Goal: Information Seeking & Learning: Learn about a topic

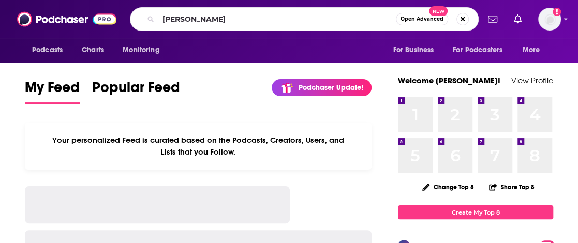
type input "[PERSON_NAME]"
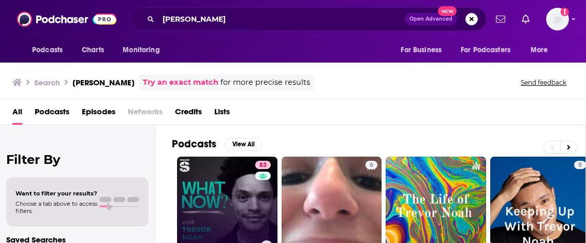
click at [236, 205] on link "83 What Now? with [PERSON_NAME]" at bounding box center [227, 207] width 100 height 100
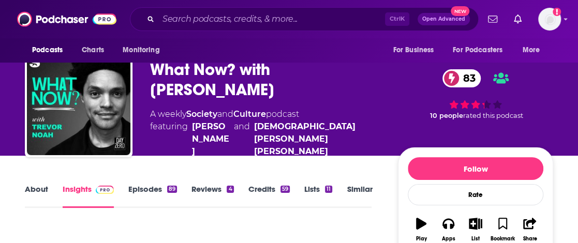
scroll to position [18, 0]
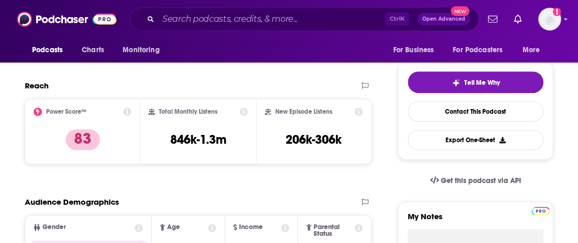
scroll to position [225, 0]
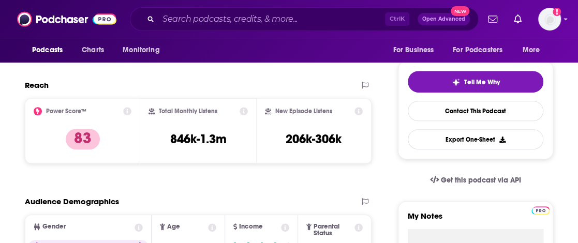
click at [126, 107] on icon at bounding box center [128, 111] width 8 height 8
click at [148, 77] on link "Power Score™" at bounding box center [158, 81] width 45 height 8
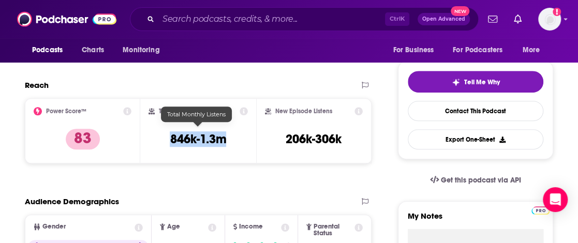
drag, startPoint x: 231, startPoint y: 131, endPoint x: 161, endPoint y: 126, distance: 69.5
click at [161, 126] on div "Total Monthly Listens 846k-1.3m" at bounding box center [198, 131] width 99 height 48
copy h3 "846k-1.3m"
click at [123, 123] on div "Power Score™ 83" at bounding box center [83, 131] width 98 height 48
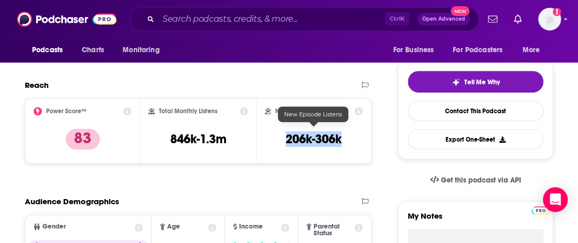
drag, startPoint x: 344, startPoint y: 132, endPoint x: 286, endPoint y: 134, distance: 57.5
click at [286, 134] on div "New Episode Listens 206k-306k" at bounding box center [314, 131] width 98 height 48
copy h3 "206k-306k"
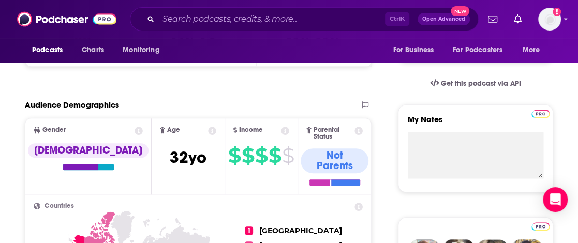
scroll to position [331, 0]
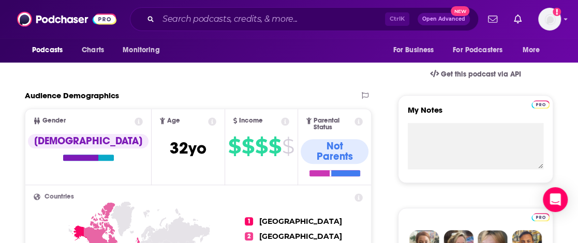
click at [152, 155] on span "Age [DEMOGRAPHIC_DATA] yo" at bounding box center [188, 146] width 73 height 75
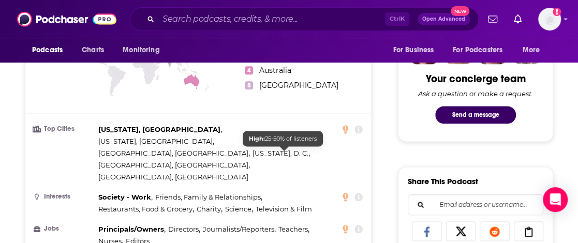
scroll to position [528, 0]
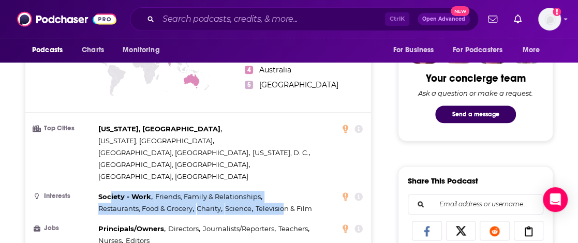
drag, startPoint x: 284, startPoint y: 136, endPoint x: 111, endPoint y: 134, distance: 172.9
click at [111, 134] on ul "Top Cities [US_STATE], [GEOGRAPHIC_DATA] , [US_STATE], [GEOGRAPHIC_DATA] , [GEO…" at bounding box center [198, 201] width 329 height 156
drag, startPoint x: 132, startPoint y: 159, endPoint x: 165, endPoint y: 168, distance: 33.4
click at [132, 159] on ul "Top Cities [US_STATE], [GEOGRAPHIC_DATA] , [US_STATE], [GEOGRAPHIC_DATA] , [GEO…" at bounding box center [198, 201] width 329 height 156
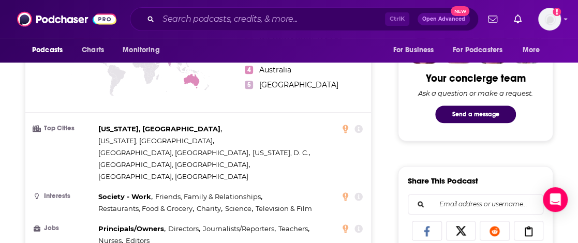
click at [72, 123] on li "Top Cities [US_STATE], [GEOGRAPHIC_DATA] , [US_STATE], [GEOGRAPHIC_DATA] , [GEO…" at bounding box center [198, 153] width 329 height 60
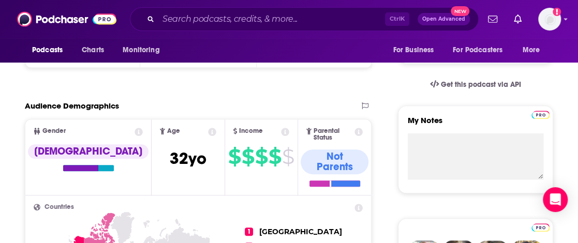
scroll to position [292, 0]
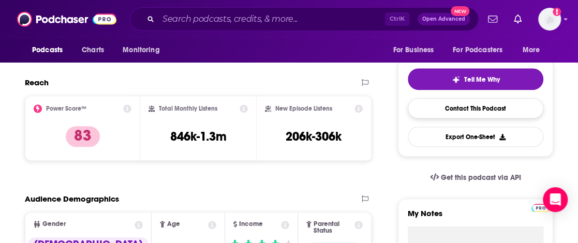
scroll to position [227, 0]
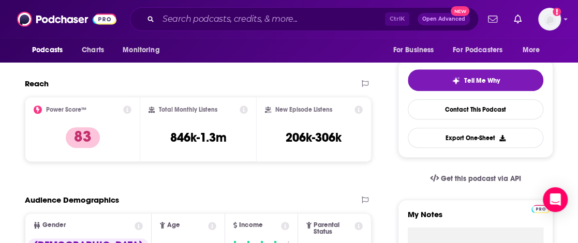
click at [199, 24] on input "Search podcasts, credits, & more..." at bounding box center [271, 19] width 227 height 17
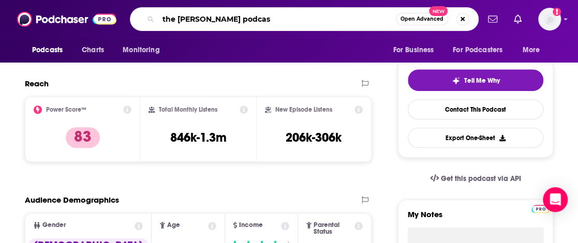
type input "the [PERSON_NAME] podcast"
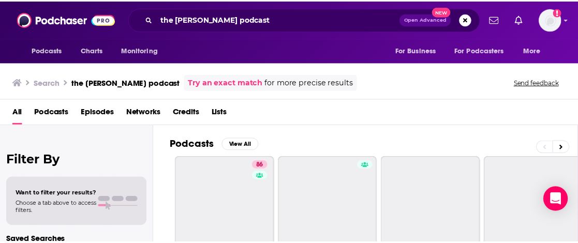
scroll to position [17, 0]
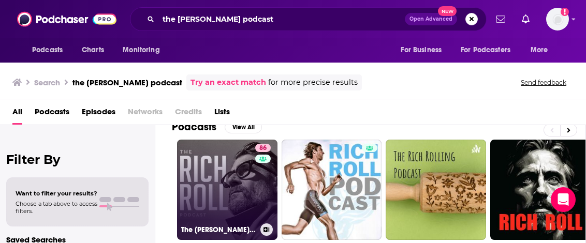
click at [256, 181] on div "86" at bounding box center [264, 184] width 18 height 80
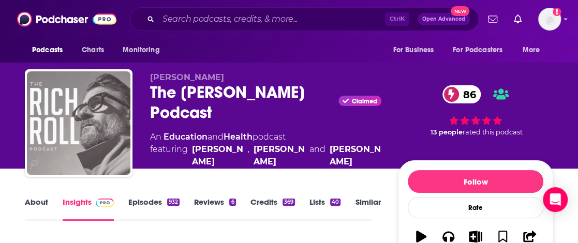
drag, startPoint x: 71, startPoint y: 135, endPoint x: 233, endPoint y: 123, distance: 162.4
click at [71, 135] on img "The Rich Roll Podcast" at bounding box center [79, 123] width 104 height 104
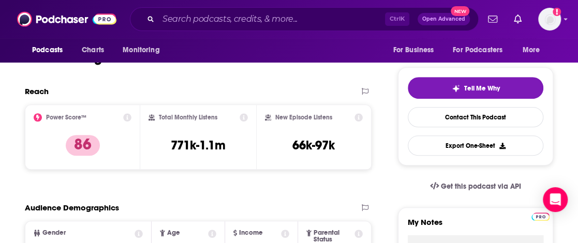
click at [106, 176] on div "Reach Power Score™ 86 Total Monthly Listens 771k-1.1m New Episode Listens 66k-9…" at bounding box center [198, 132] width 347 height 92
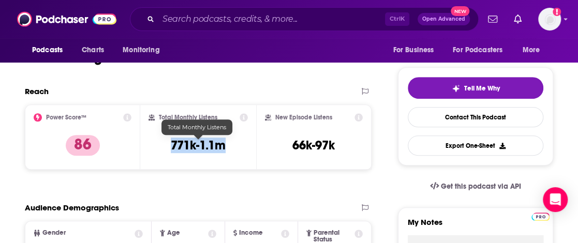
drag, startPoint x: 165, startPoint y: 138, endPoint x: 235, endPoint y: 149, distance: 71.2
click at [235, 149] on div "Total Monthly Listens 771k-1.1m" at bounding box center [198, 137] width 99 height 48
copy h3 "771k-1.1m"
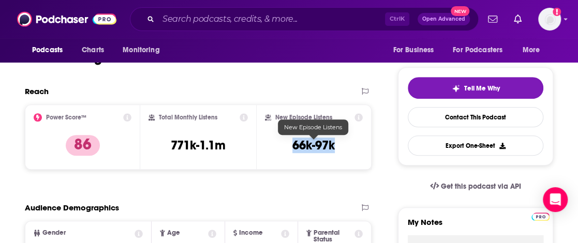
drag, startPoint x: 351, startPoint y: 139, endPoint x: 275, endPoint y: 142, distance: 75.6
click at [275, 142] on div "New Episode Listens 66k-97k" at bounding box center [314, 137] width 98 height 48
copy h3 "66k-97k"
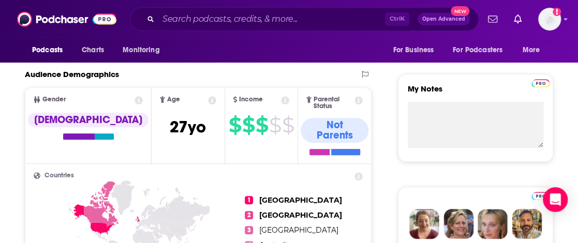
scroll to position [367, 0]
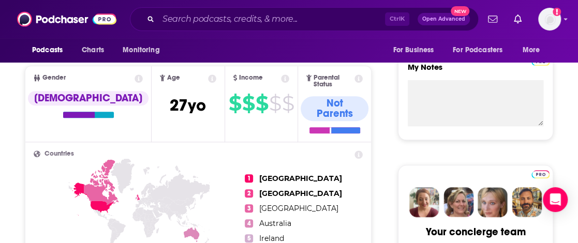
drag, startPoint x: 113, startPoint y: 139, endPoint x: 159, endPoint y: 140, distance: 46.1
click at [113, 151] on h2 "Countries" at bounding box center [198, 154] width 329 height 7
click at [54, 178] on icon at bounding box center [139, 223] width 211 height 128
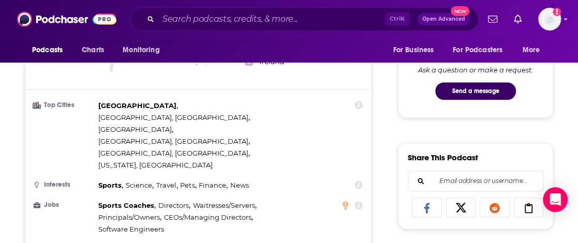
scroll to position [545, 0]
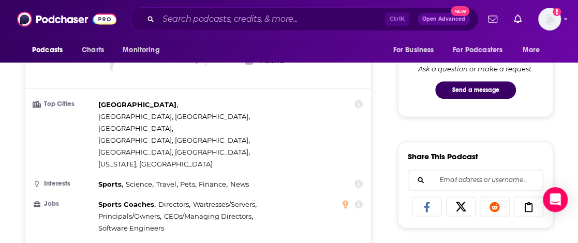
click at [29, 151] on div "Countries 1 [GEOGRAPHIC_DATA] 2 [GEOGRAPHIC_DATA] 3 [GEOGRAPHIC_DATA] 4 [GEOGRA…" at bounding box center [198, 134] width 346 height 340
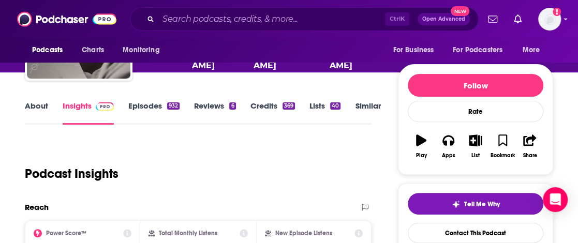
scroll to position [80, 0]
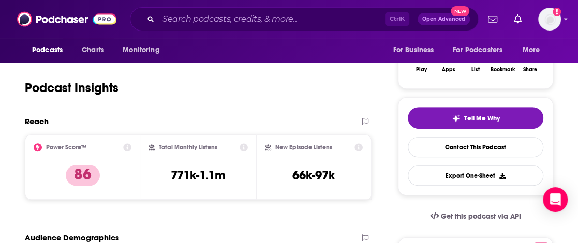
scroll to position [195, 0]
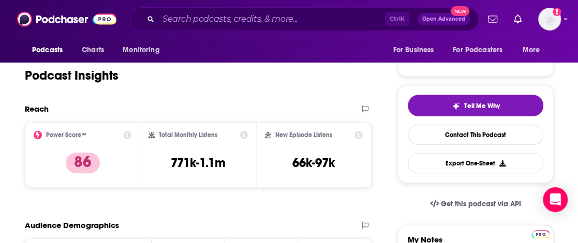
click at [82, 116] on div "Reach" at bounding box center [198, 113] width 347 height 18
click at [106, 134] on div "Power Score™" at bounding box center [83, 135] width 98 height 8
drag, startPoint x: 91, startPoint y: 110, endPoint x: 99, endPoint y: 113, distance: 8.7
click at [91, 110] on div "Reach" at bounding box center [188, 109] width 326 height 10
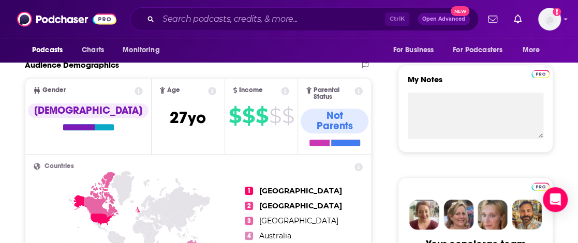
scroll to position [355, 0]
click at [94, 186] on icon at bounding box center [101, 195] width 35 height 46
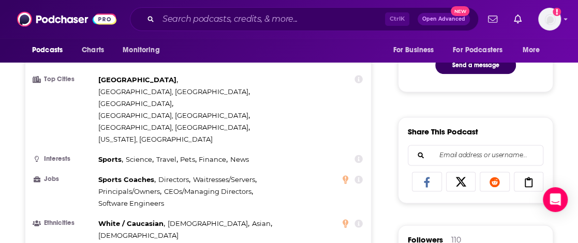
scroll to position [570, 0]
click at [46, 174] on li "Jobs Sports Coaches , Directors , Waitresses/Servers , Principals/Owners , CEOs…" at bounding box center [198, 192] width 329 height 36
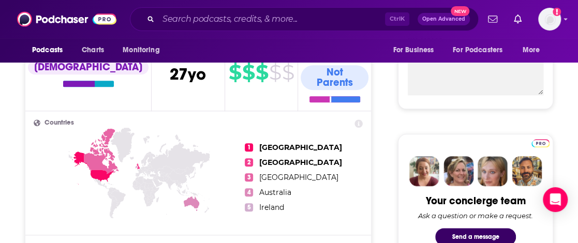
scroll to position [0, 0]
